Goal: Book appointment/travel/reservation

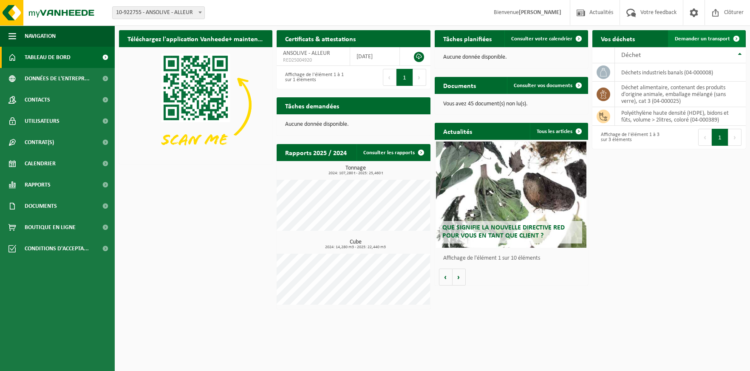
click at [689, 36] on span "Demander un transport" at bounding box center [702, 39] width 55 height 6
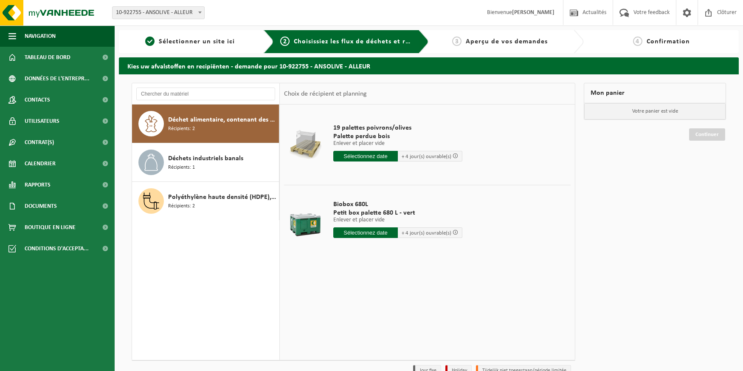
click at [375, 233] on input "text" at bounding box center [365, 232] width 65 height 11
click at [356, 335] on div "30" at bounding box center [356, 335] width 15 height 14
type input "à partir de 2025-09-30"
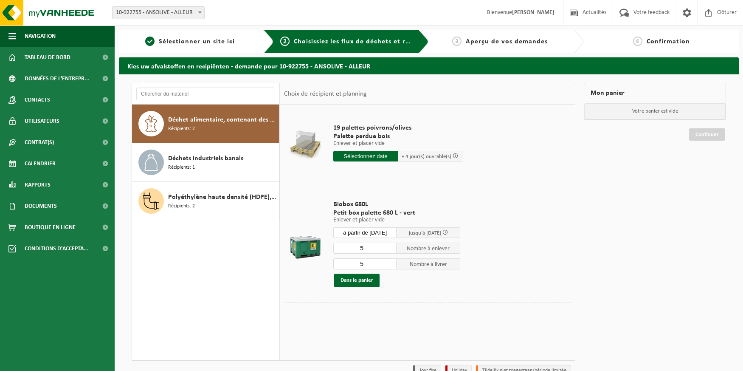
drag, startPoint x: 367, startPoint y: 262, endPoint x: 353, endPoint y: 262, distance: 14.0
click at [353, 262] on input "5" at bounding box center [365, 263] width 64 height 11
type input "4"
click at [390, 265] on input "4" at bounding box center [365, 263] width 64 height 11
click at [349, 280] on button "Dans le panier" at bounding box center [356, 281] width 45 height 14
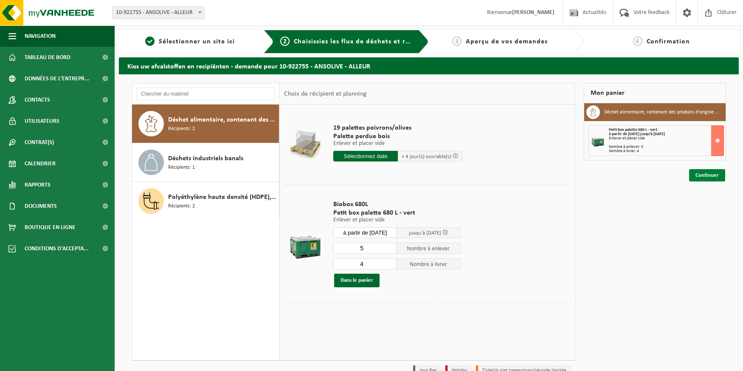
click at [714, 175] on link "Continuer" at bounding box center [708, 175] width 36 height 12
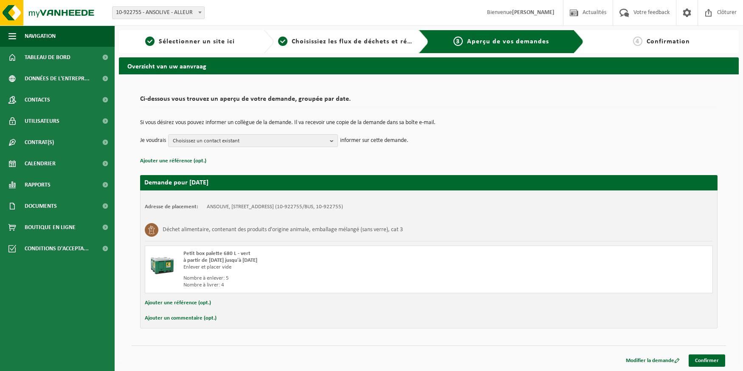
scroll to position [0, 0]
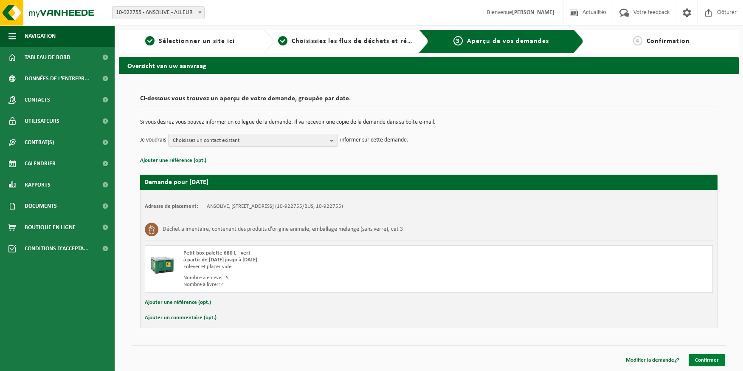
click at [709, 359] on link "Confirmer" at bounding box center [707, 360] width 37 height 12
